Goal: Register for event/course

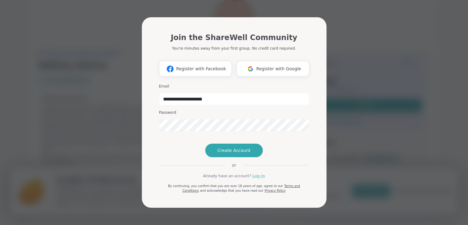
click at [254, 179] on link "Log in" at bounding box center [259, 176] width 13 height 6
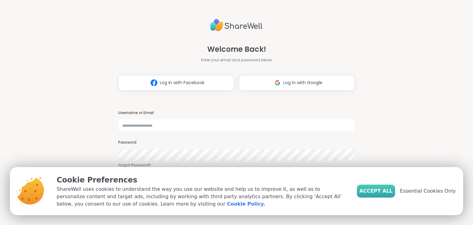
click at [381, 188] on span "Accept All" at bounding box center [375, 190] width 33 height 7
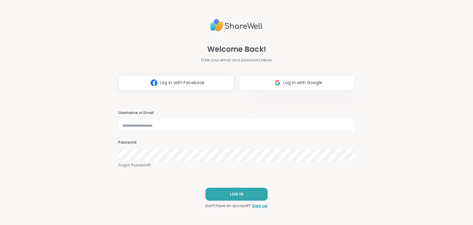
click at [281, 86] on button "Log in with Google" at bounding box center [297, 82] width 116 height 15
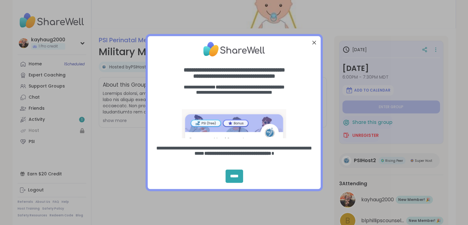
scroll to position [53, 0]
click at [313, 41] on div "Close Step" at bounding box center [314, 42] width 8 height 8
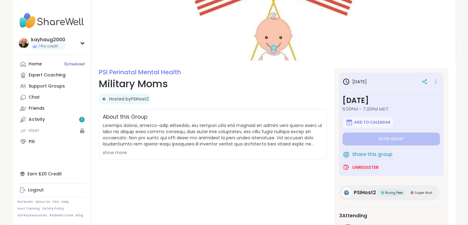
scroll to position [21, 0]
click at [378, 123] on span "Add to Calendar" at bounding box center [372, 121] width 36 height 5
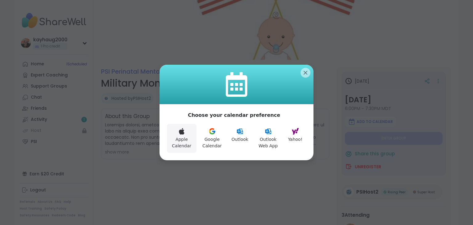
click at [179, 130] on icon at bounding box center [182, 131] width 6 height 6
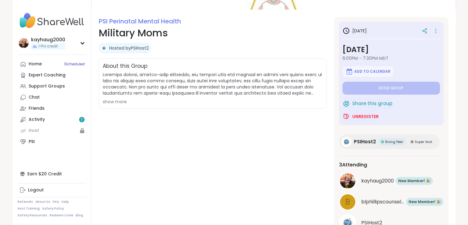
scroll to position [96, 0]
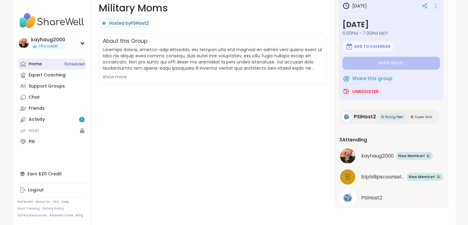
click at [34, 63] on div "Home 1 Scheduled" at bounding box center [35, 64] width 13 height 6
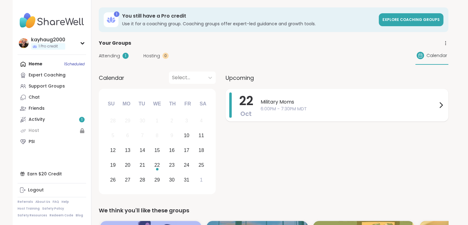
click at [291, 104] on span "Military Moms" at bounding box center [349, 101] width 177 height 7
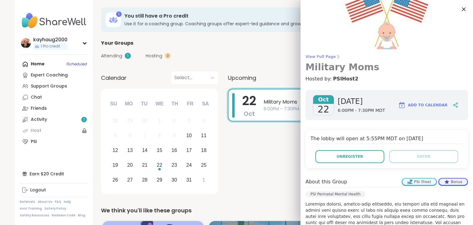
click at [320, 56] on span "View Full Page" at bounding box center [386, 56] width 163 height 5
